Goal: Information Seeking & Learning: Learn about a topic

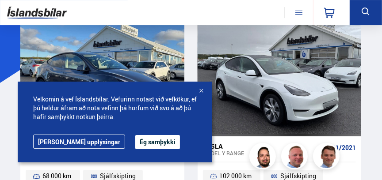
scroll to position [90, 0]
click at [135, 142] on button "Ég samþykki" at bounding box center [157, 142] width 45 height 14
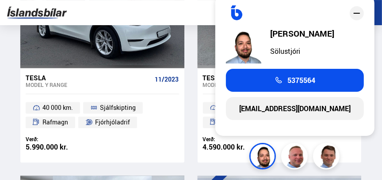
scroll to position [867, 0]
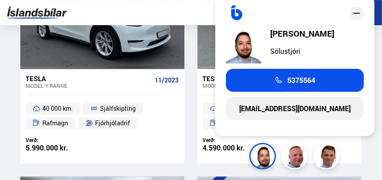
click at [161, 125] on ul "40 000 km. Sjálfskipting Rafmagn Fjórhjóladrif" at bounding box center [102, 116] width 164 height 42
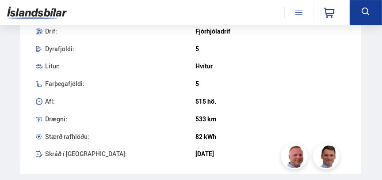
scroll to position [442, 0]
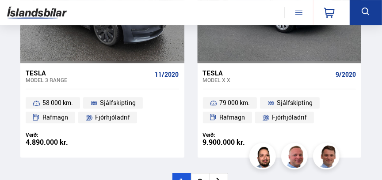
scroll to position [2764, 0]
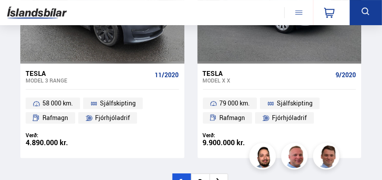
click at [43, 73] on div "Tesla" at bounding box center [89, 73] width 126 height 8
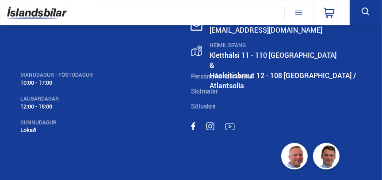
scroll to position [4470, 0]
